Goal: Task Accomplishment & Management: Use online tool/utility

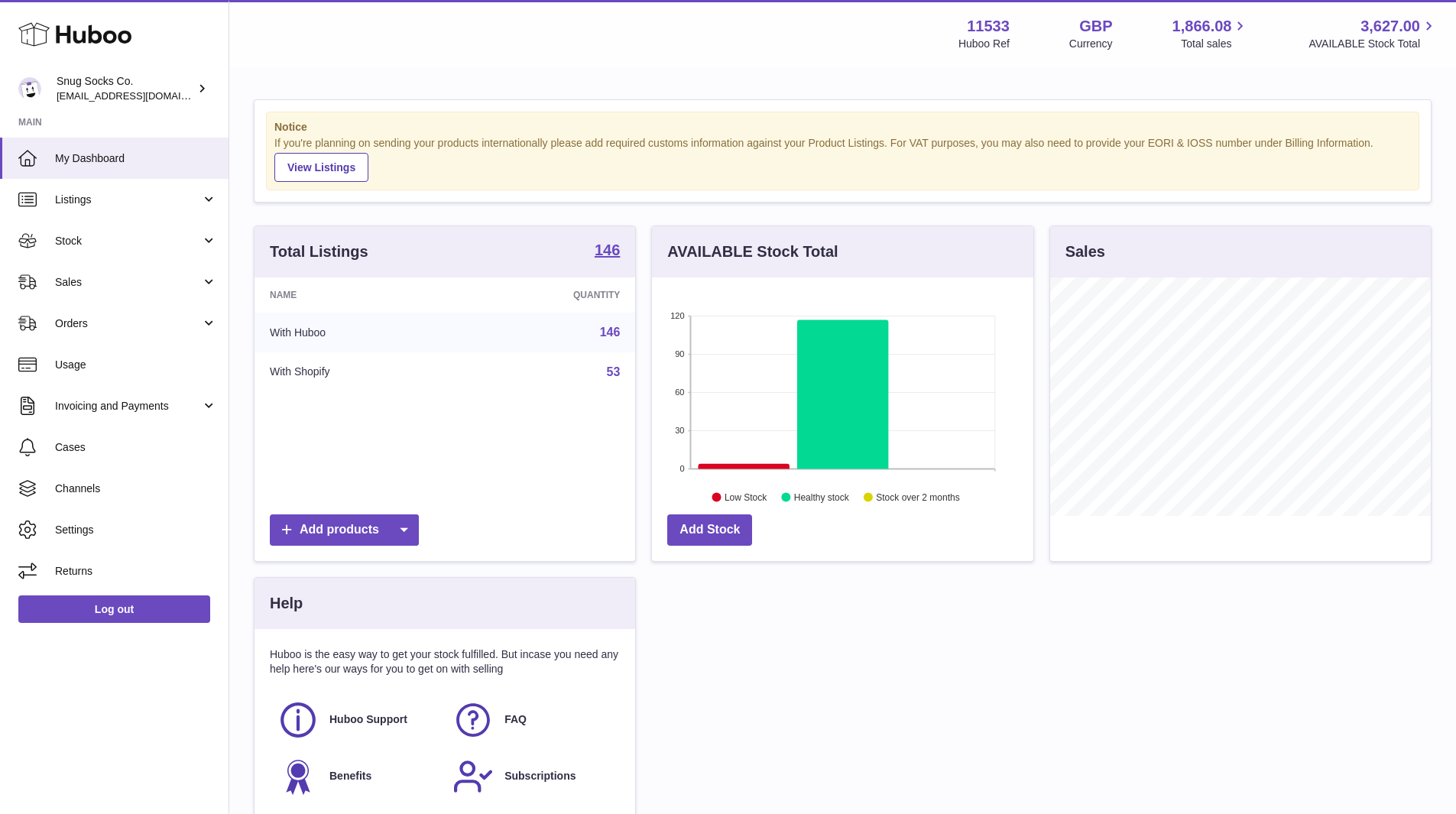
scroll to position [238, 382]
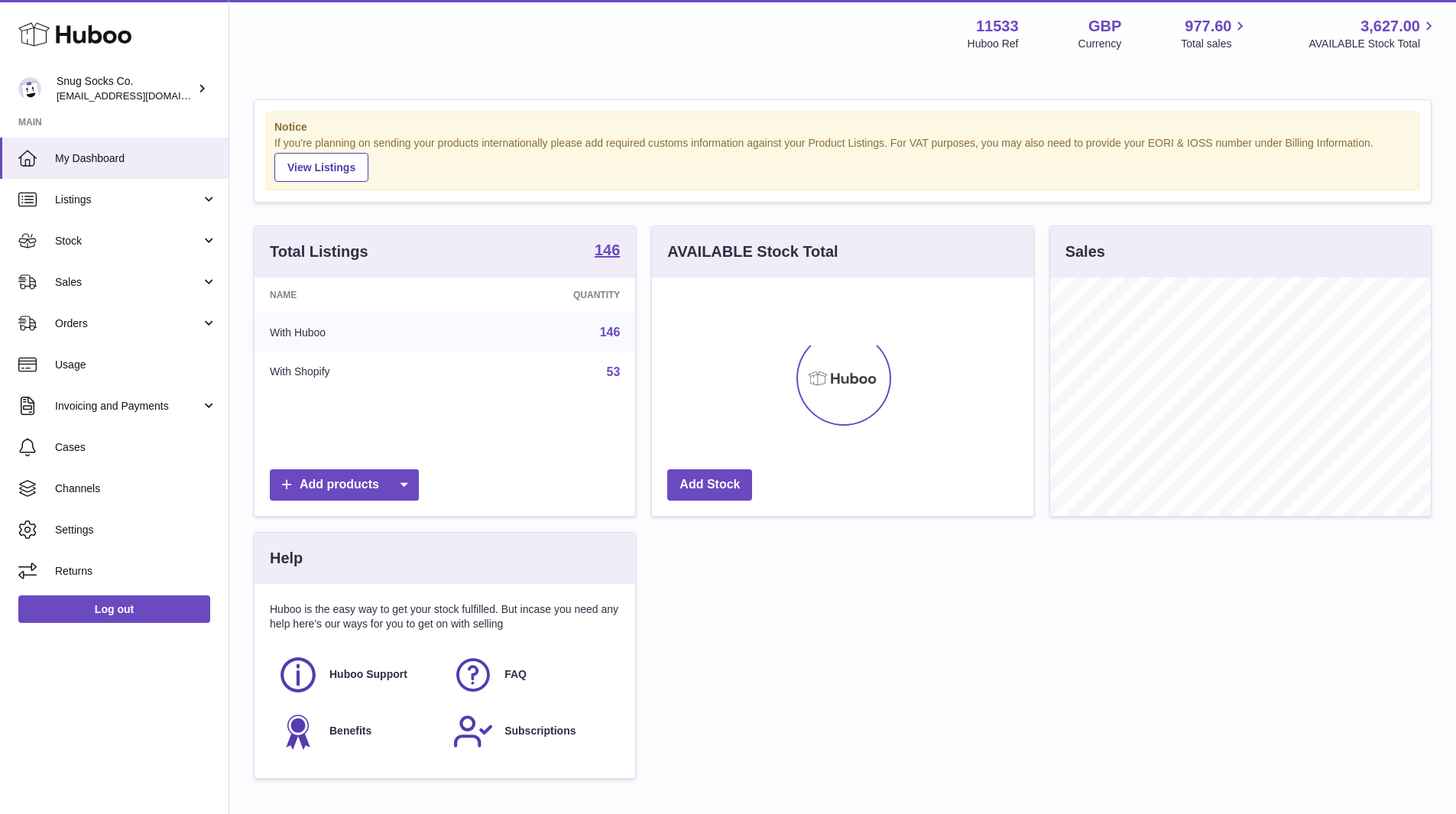
scroll to position [238, 382]
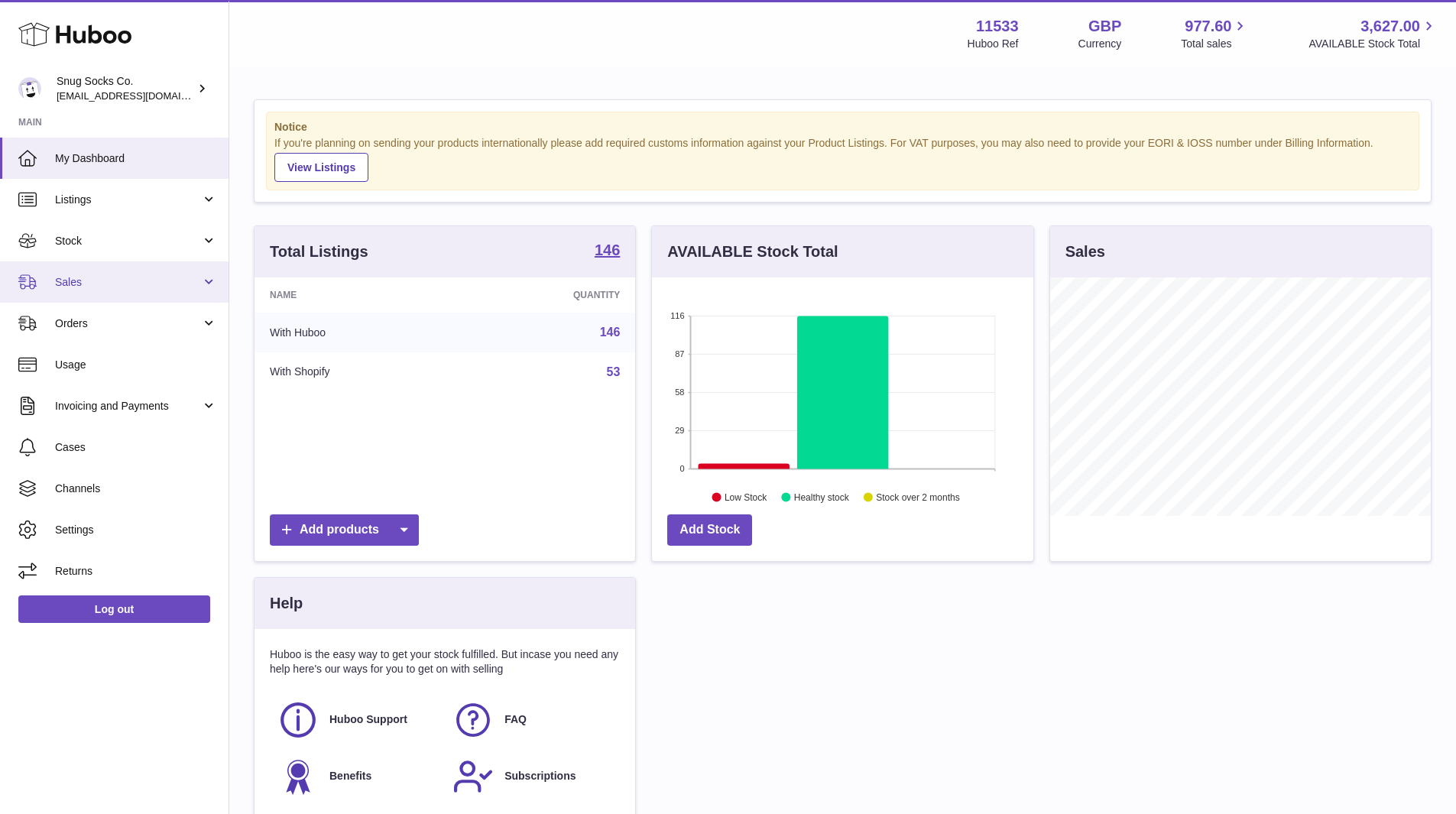
click at [109, 290] on link "Sales" at bounding box center [114, 282] width 229 height 41
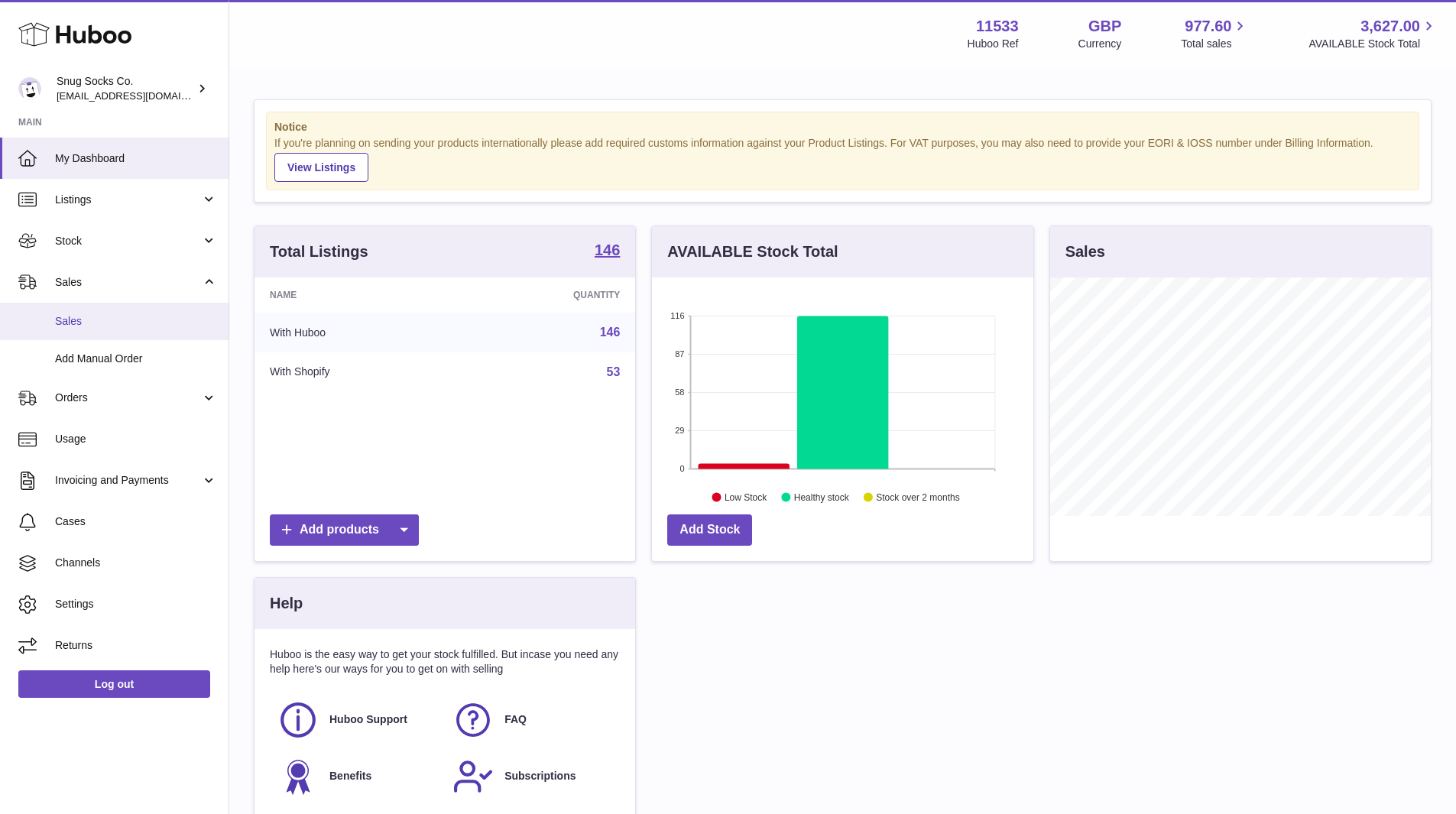
click at [81, 329] on link "Sales" at bounding box center [114, 322] width 229 height 38
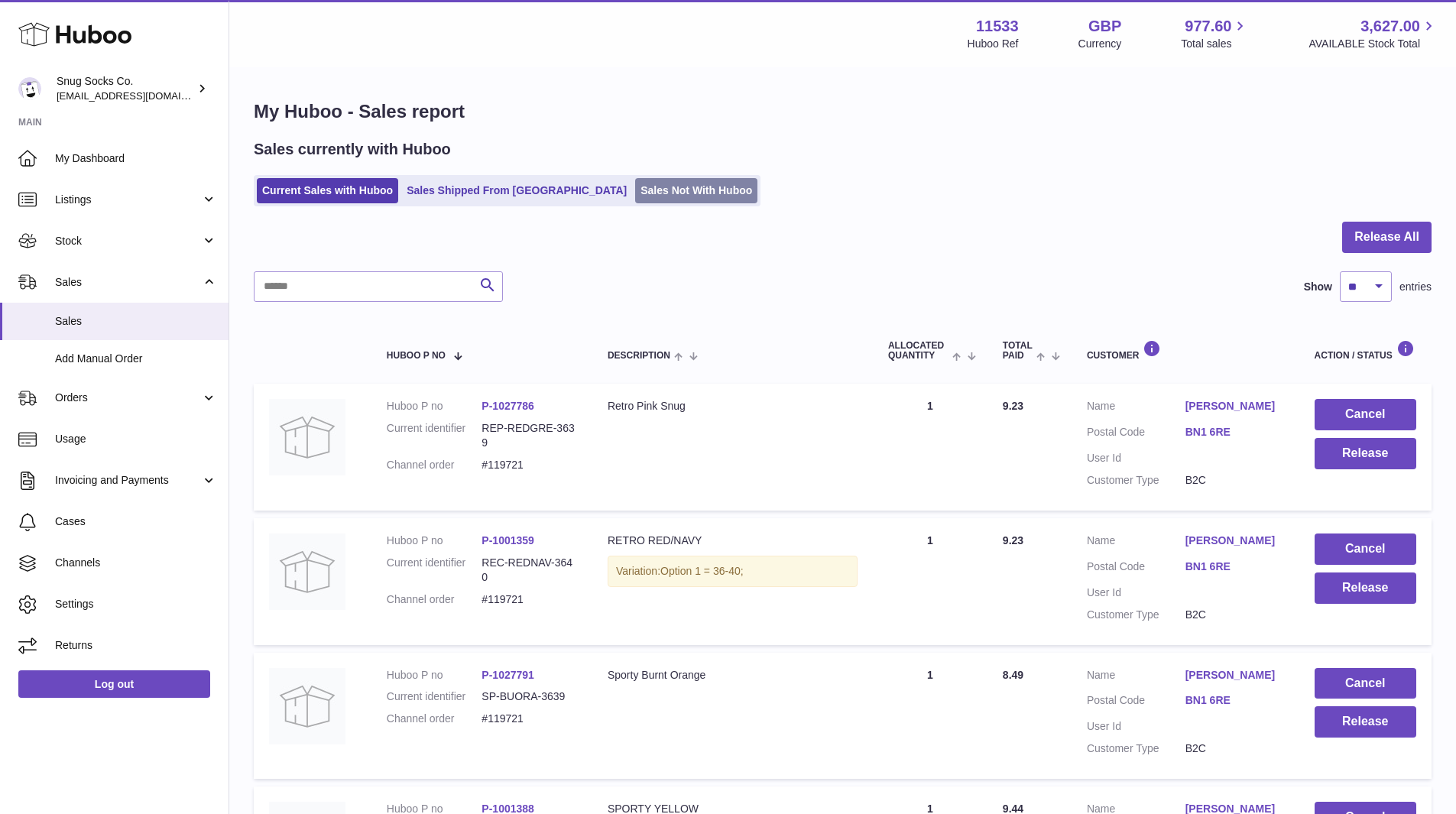
click at [635, 197] on link "Sales Not With Huboo" at bounding box center [696, 190] width 122 height 25
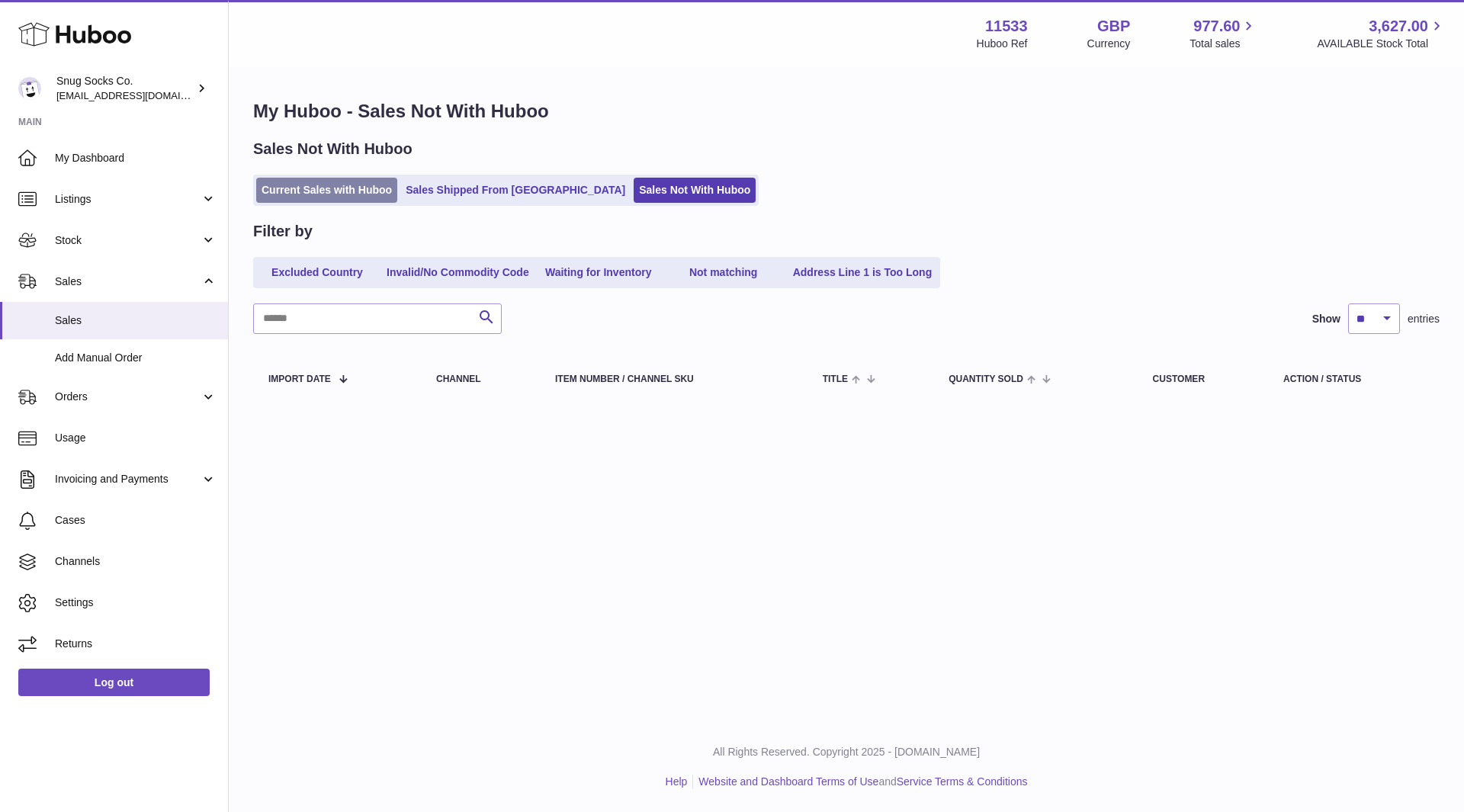
click at [316, 183] on link "Current Sales with Huboo" at bounding box center [326, 190] width 141 height 25
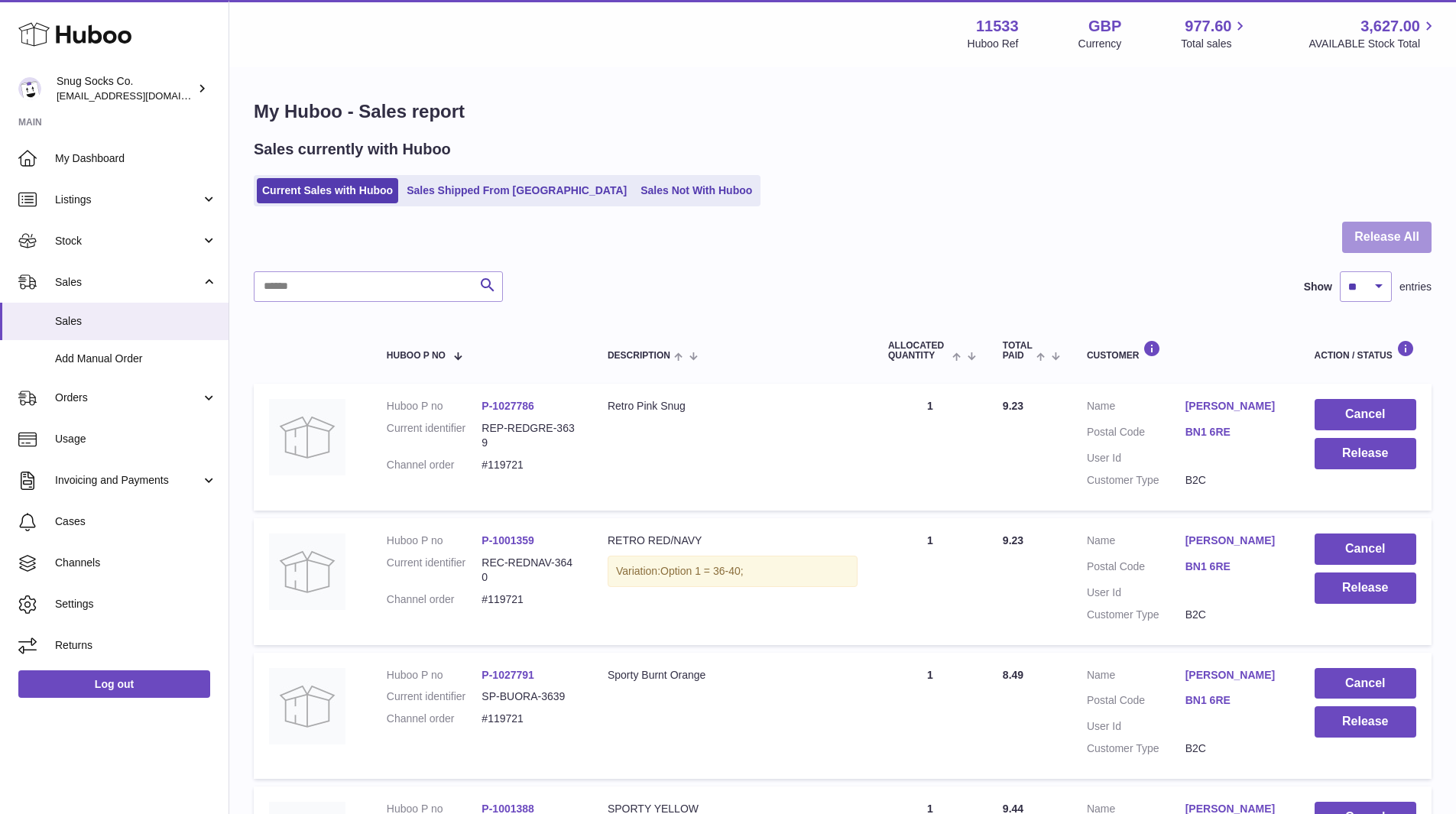
click at [1401, 226] on button "Release All" at bounding box center [1386, 236] width 89 height 31
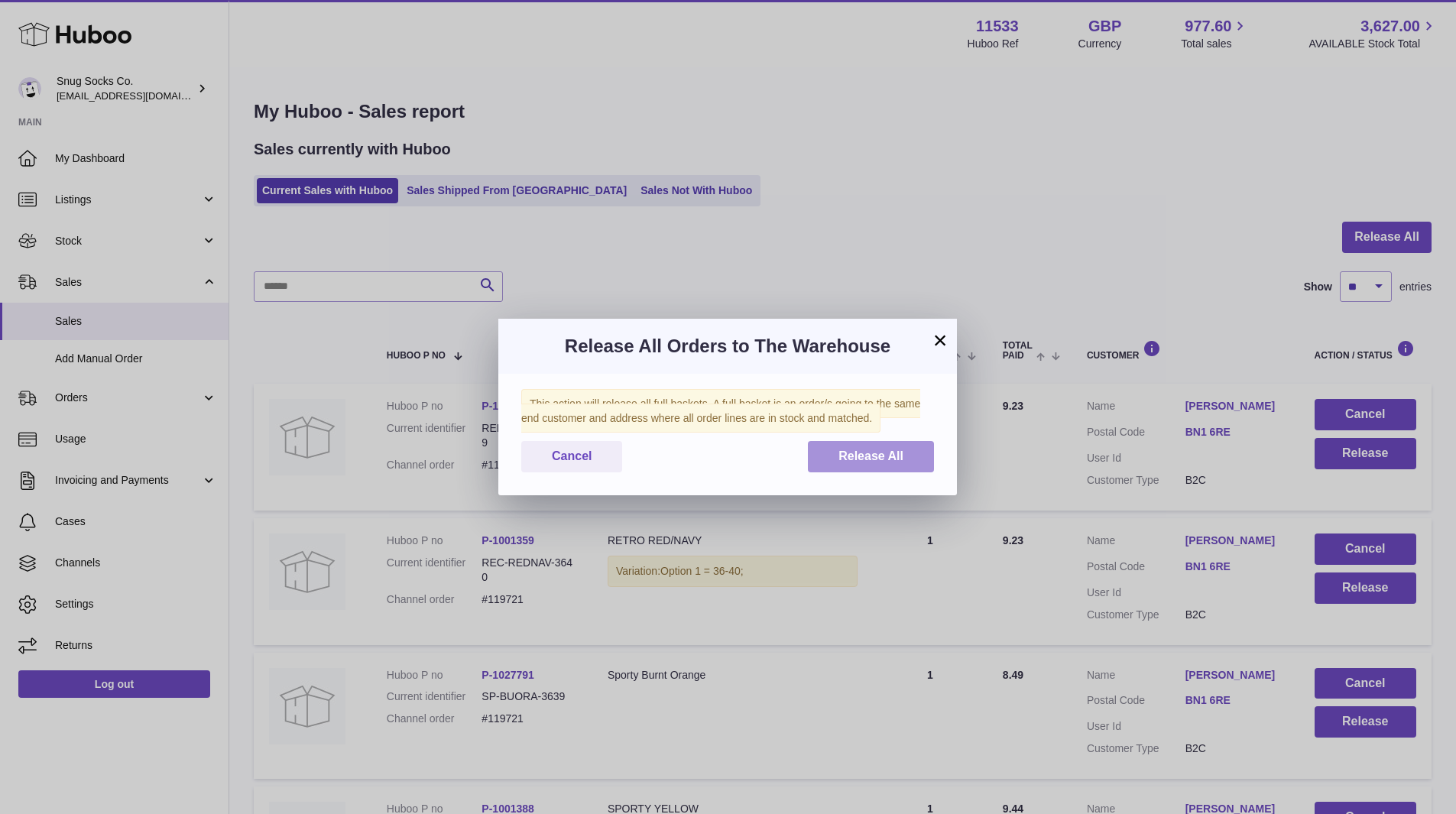
click at [864, 449] on span "Release All" at bounding box center [870, 456] width 65 height 13
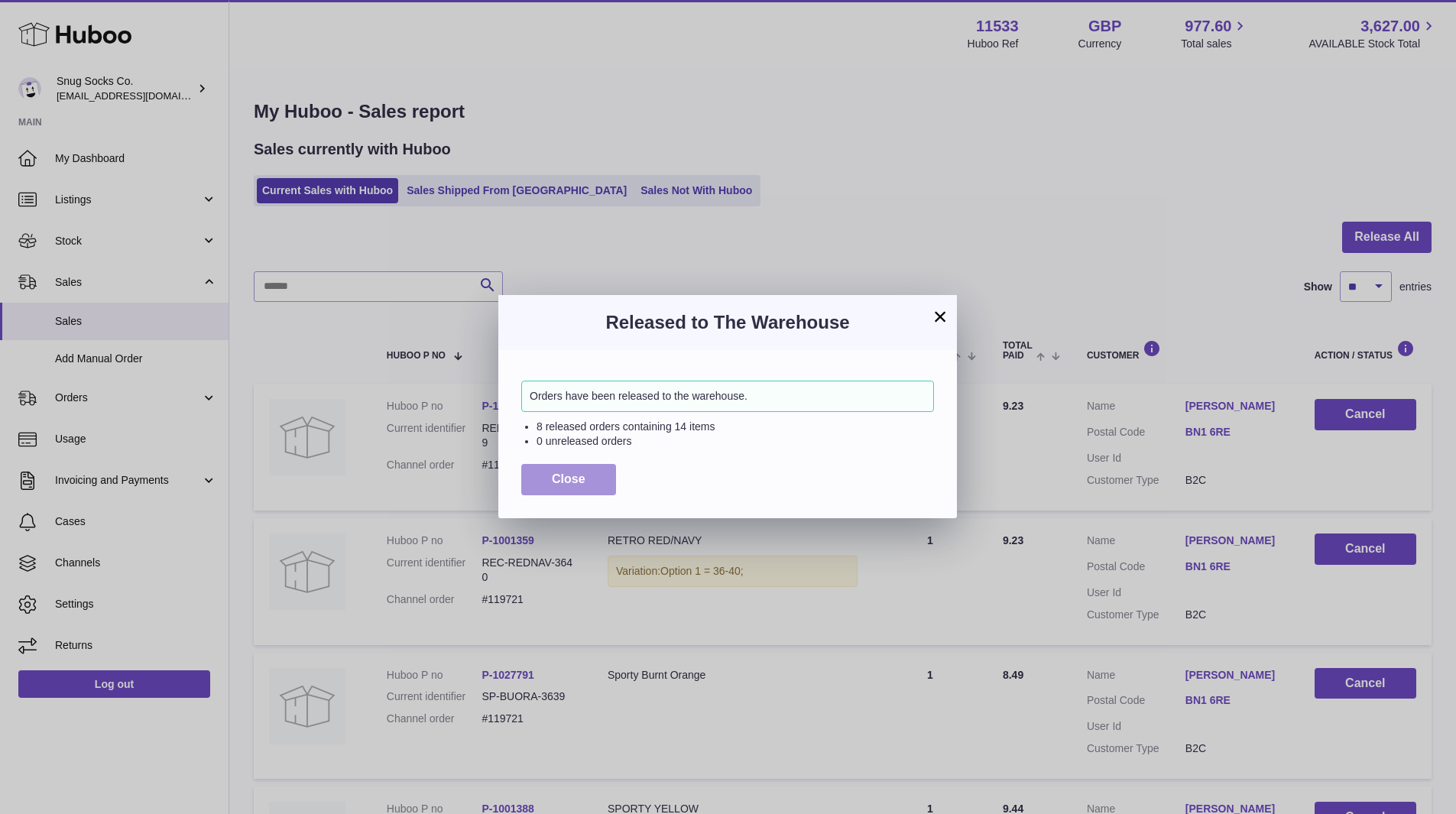
click at [567, 470] on button "Close" at bounding box center [568, 479] width 95 height 31
